Goal: Transaction & Acquisition: Purchase product/service

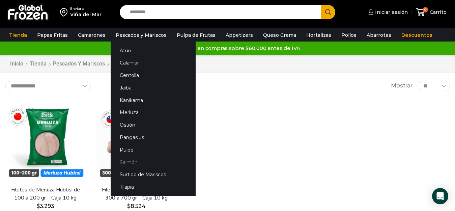
click at [123, 161] on link "Salmón" at bounding box center [153, 162] width 85 height 12
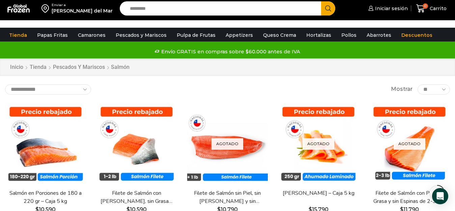
scroll to position [34, 0]
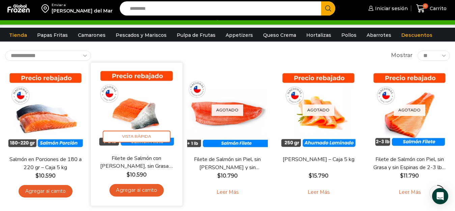
click at [137, 159] on link "Filete de Salmón con [PERSON_NAME], sin Grasa y sin Espinas 1-2 lb – Caja 10 Kg" at bounding box center [136, 162] width 73 height 16
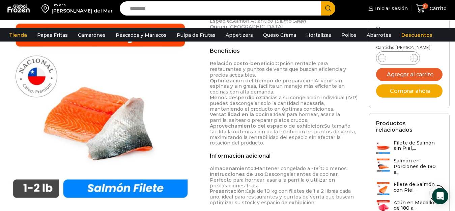
scroll to position [405, 0]
